Goal: Navigation & Orientation: Find specific page/section

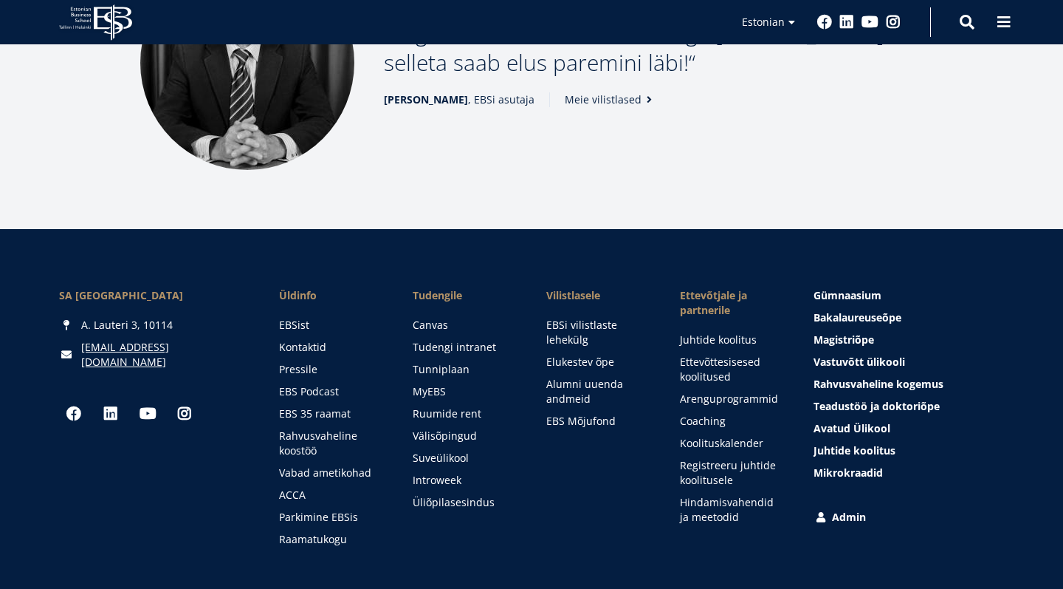
scroll to position [2091, 0]
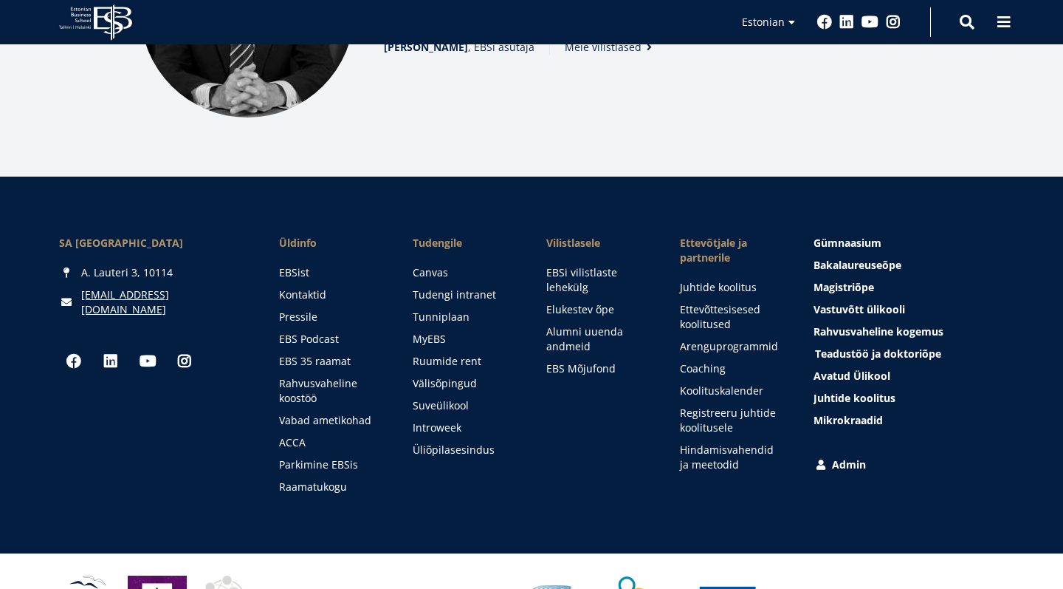
click at [822, 346] on span "Teadustöö ja doktoriõpe Tutvu" at bounding box center [878, 353] width 126 height 14
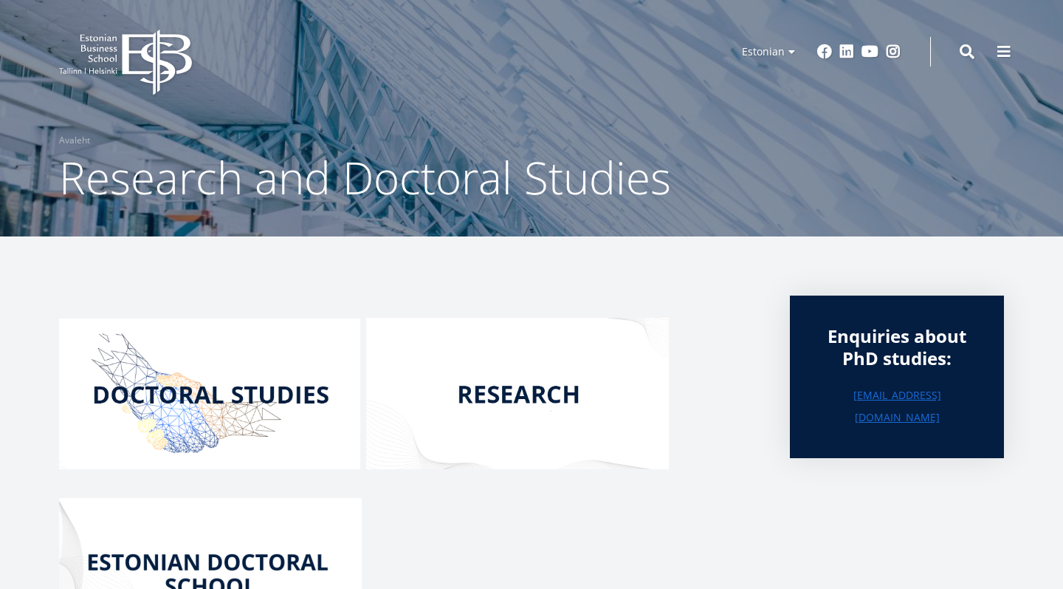
click at [126, 51] on icon at bounding box center [156, 63] width 69 height 66
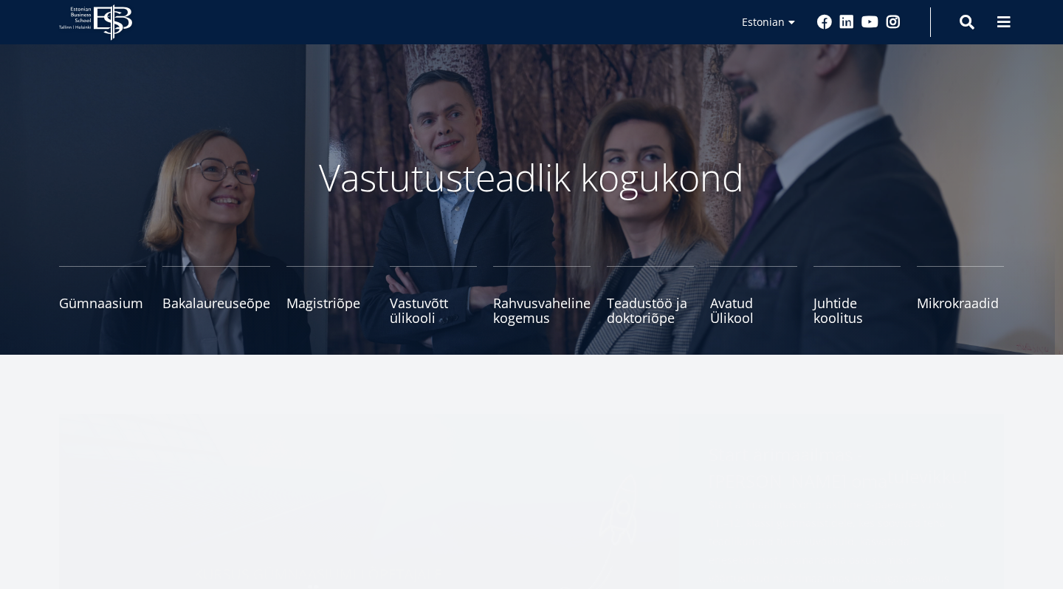
scroll to position [80, 0]
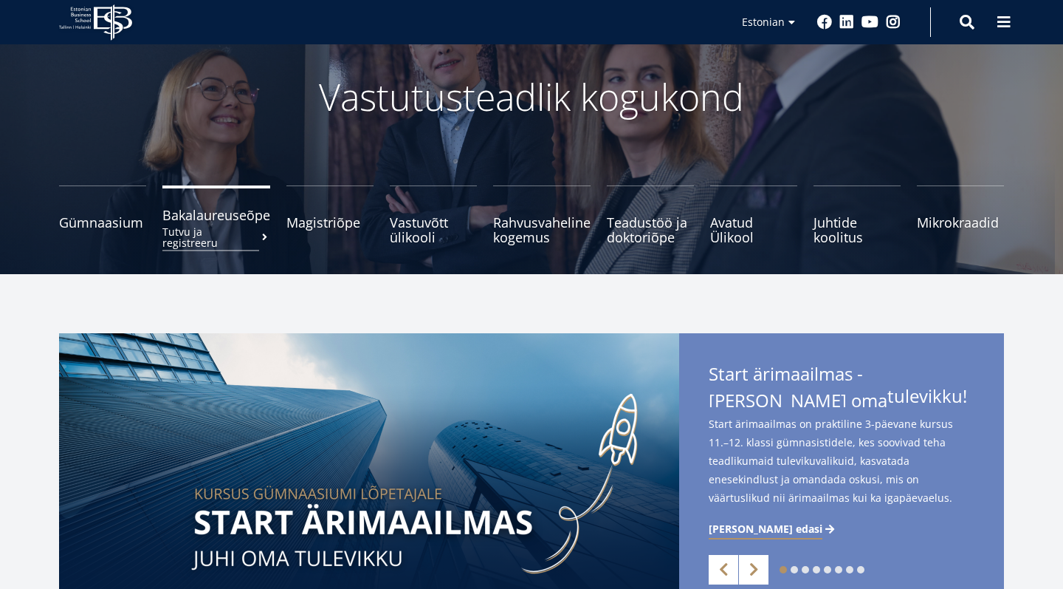
click at [230, 216] on span "Bakalaureuseõpe Tutvu ja registreeru" at bounding box center [216, 215] width 108 height 15
